Goal: Check status: Check status

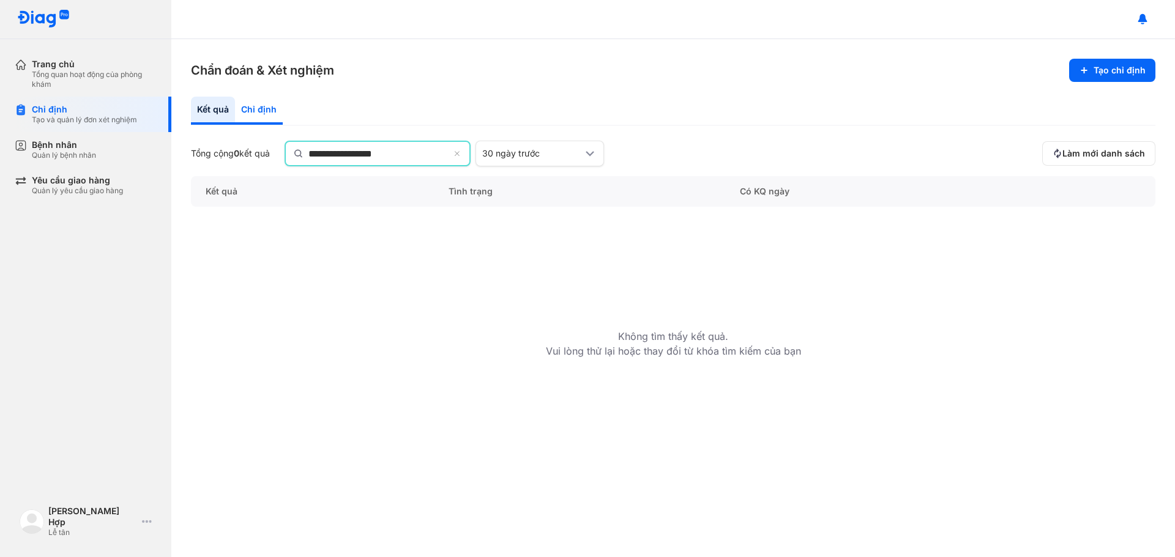
click at [270, 116] on div "Chỉ định" at bounding box center [259, 111] width 48 height 28
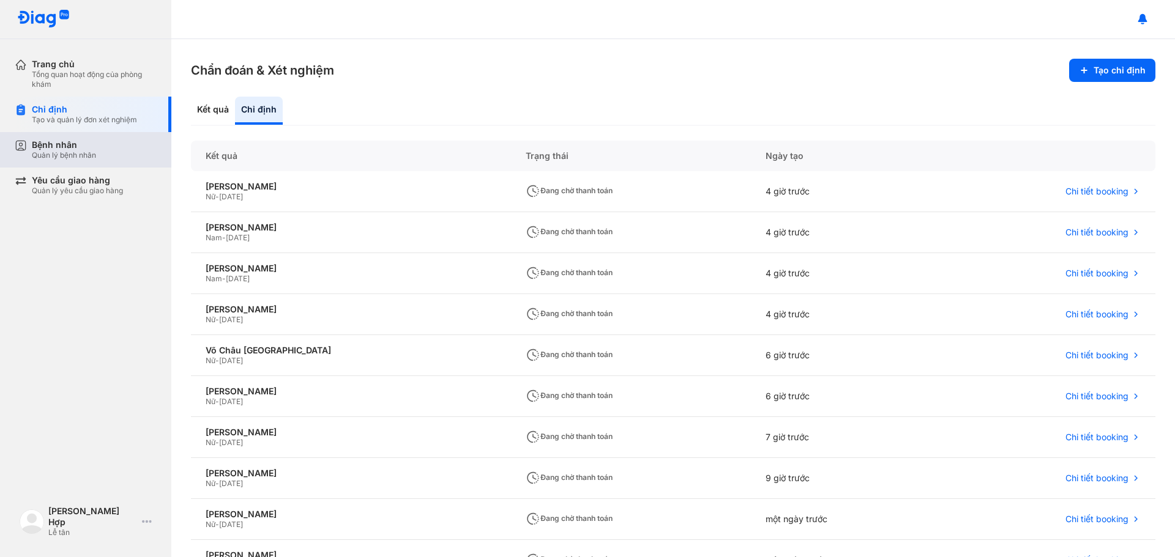
click at [92, 150] on div "Bệnh nhân" at bounding box center [64, 145] width 64 height 11
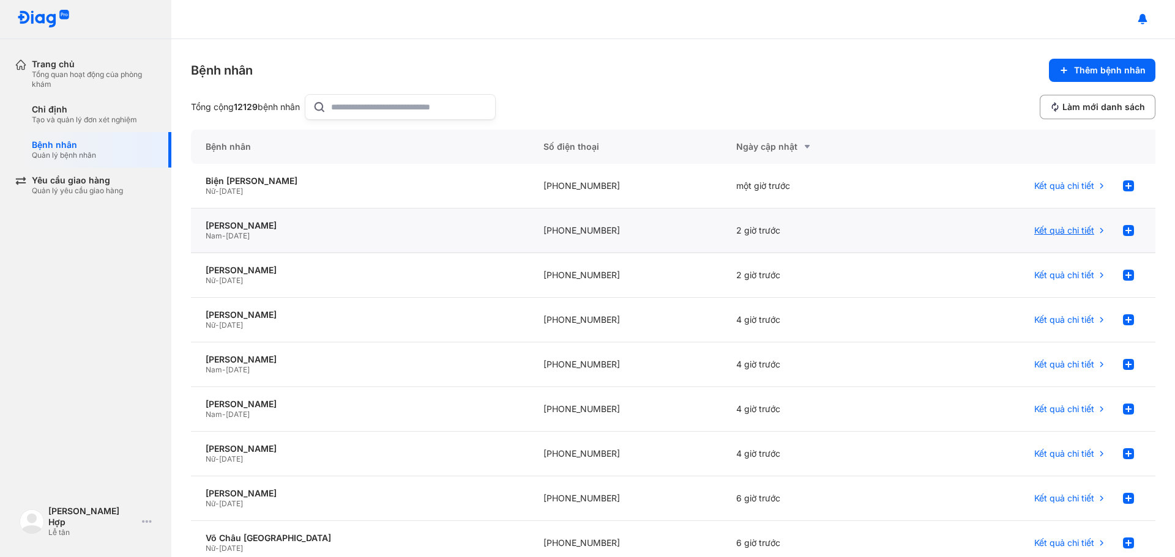
click at [1034, 226] on span "Kết quả chi tiết" at bounding box center [1064, 230] width 60 height 11
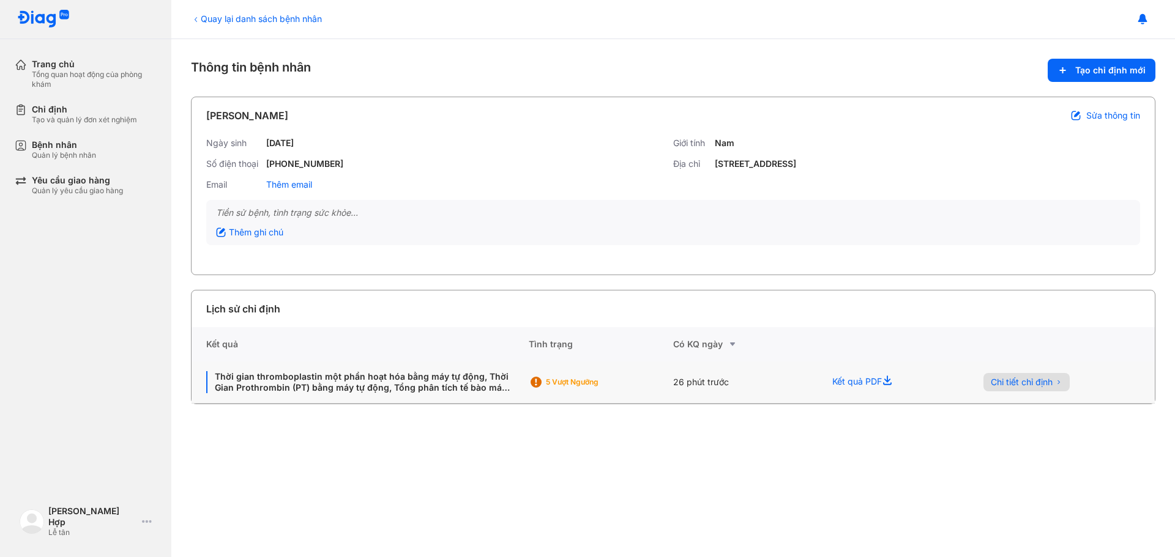
click at [1047, 389] on button "Chi tiết chỉ định" at bounding box center [1026, 382] width 86 height 18
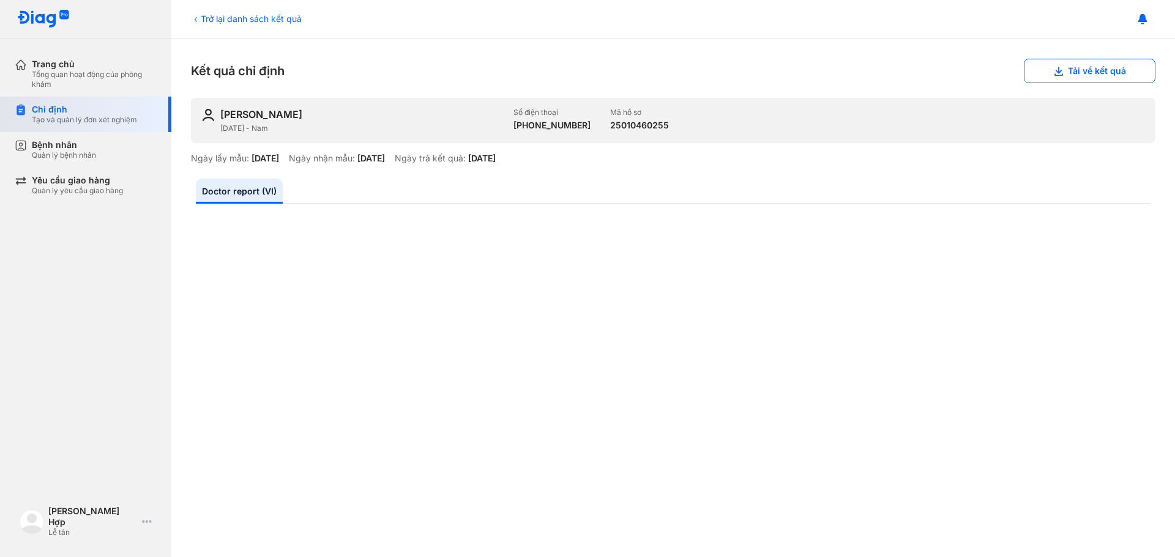
click at [67, 110] on div "Chỉ định" at bounding box center [84, 109] width 105 height 11
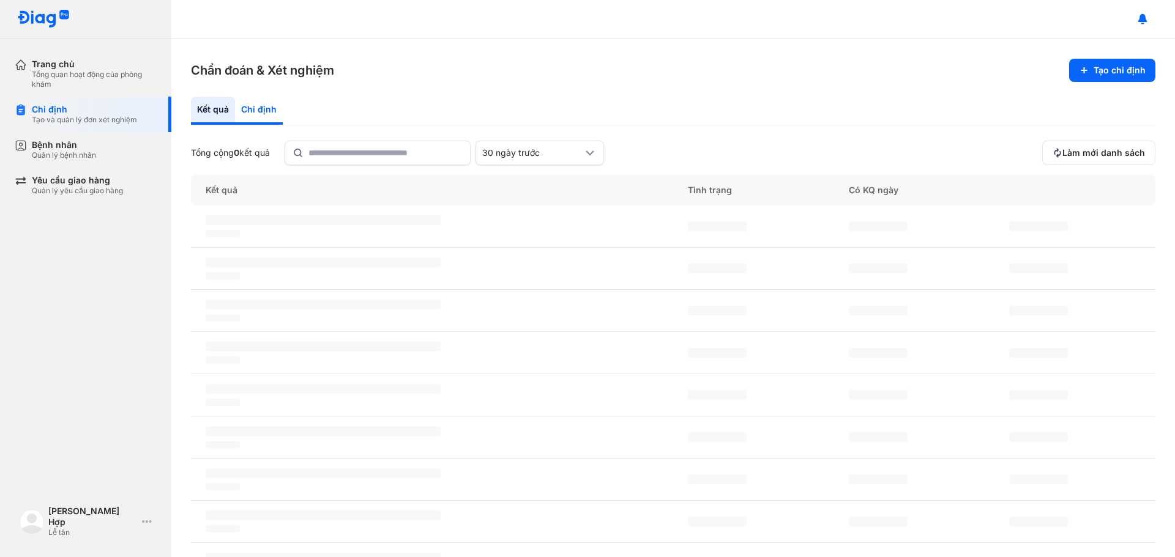
click at [252, 108] on div "Chỉ định" at bounding box center [259, 111] width 48 height 28
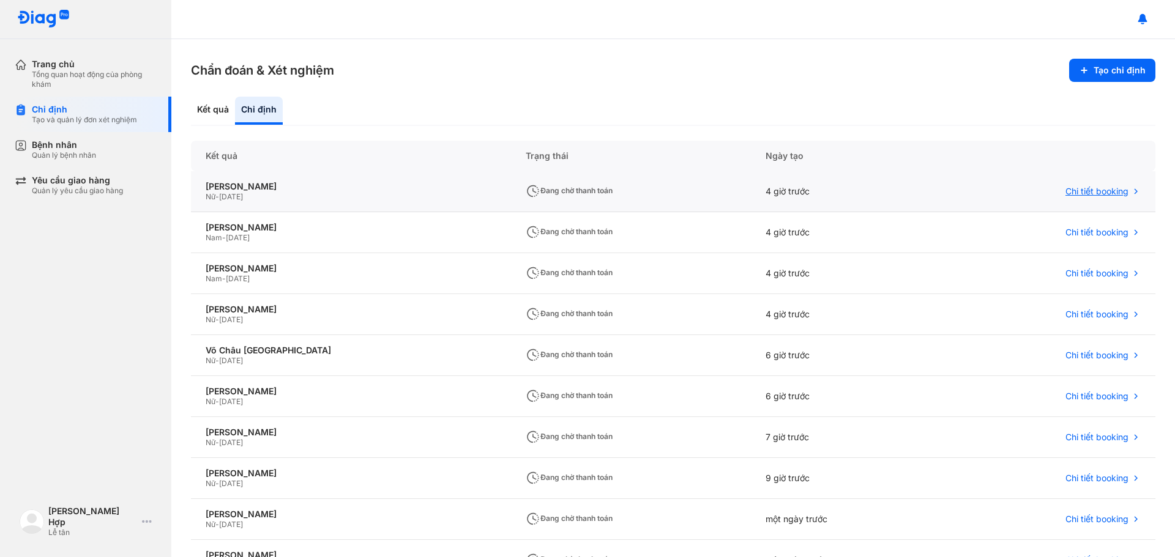
click at [1101, 193] on span "Chi tiết booking" at bounding box center [1096, 191] width 63 height 11
